Goal: Task Accomplishment & Management: Use online tool/utility

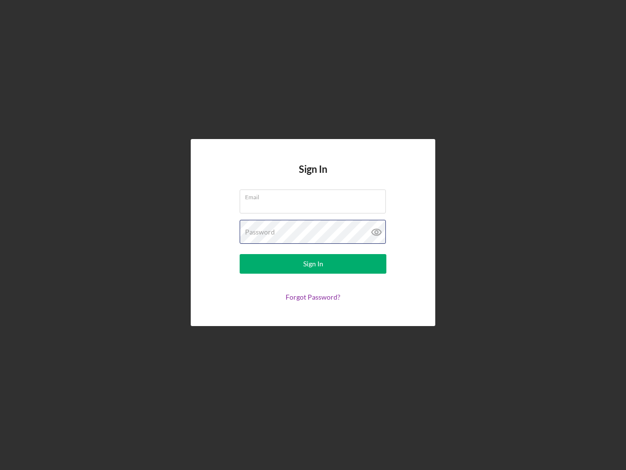
click at [313, 235] on div "Password" at bounding box center [313, 232] width 147 height 24
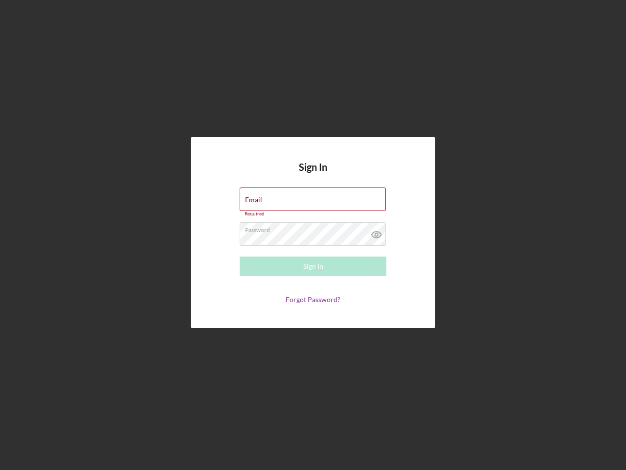
click at [377, 232] on icon at bounding box center [377, 234] width 24 height 24
